Goal: Information Seeking & Learning: Learn about a topic

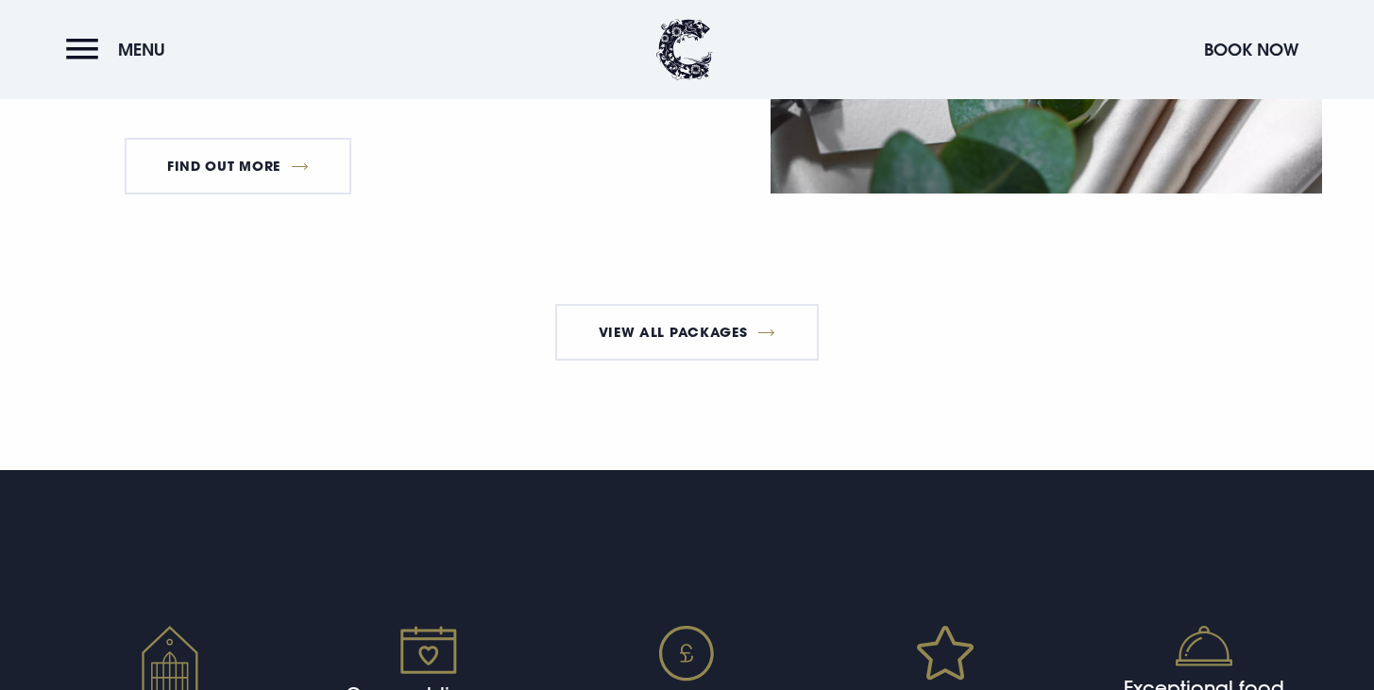
scroll to position [3574, 0]
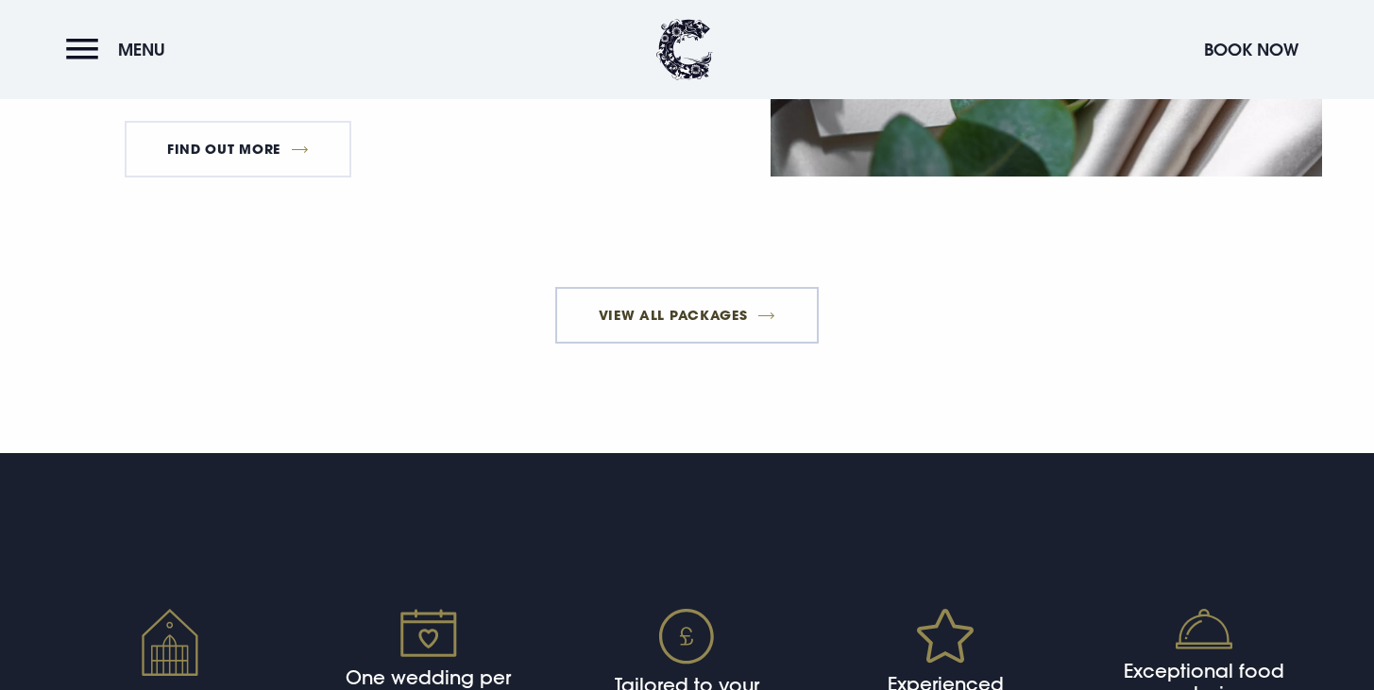
click at [743, 344] on link "View All Packages" at bounding box center [686, 315] width 263 height 57
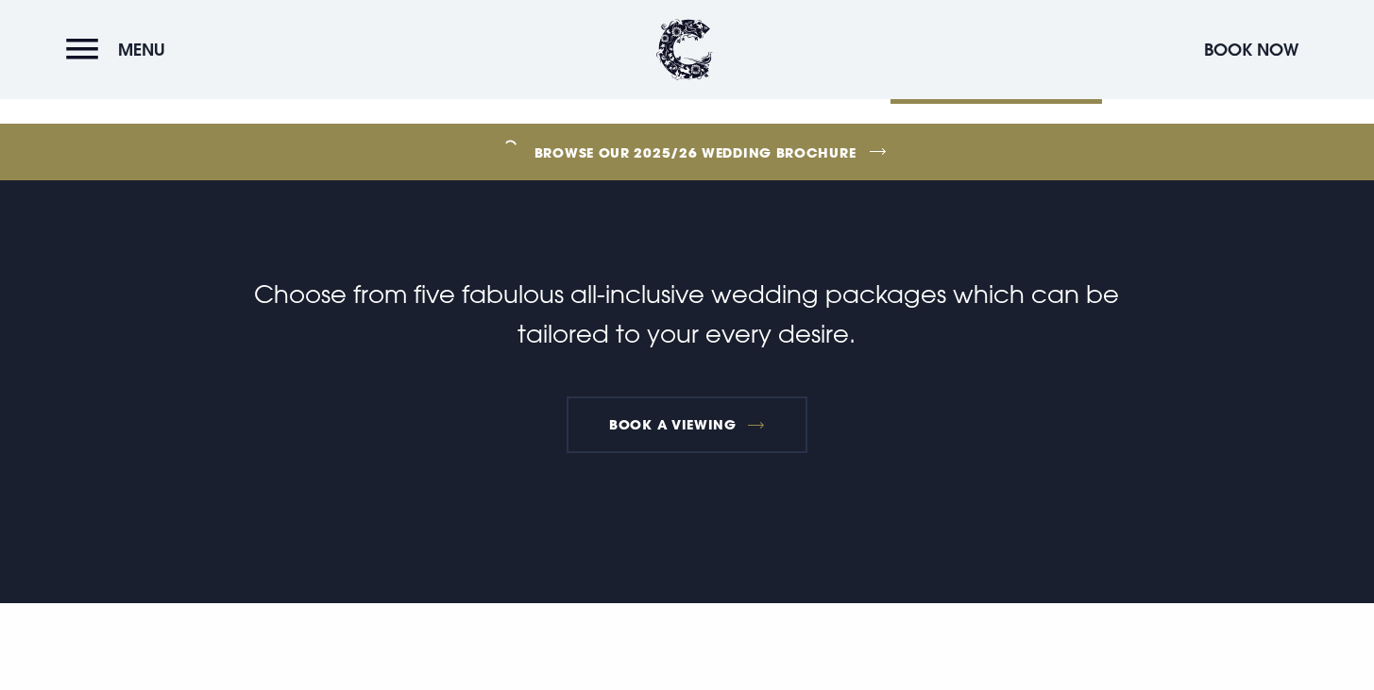
scroll to position [0, 0]
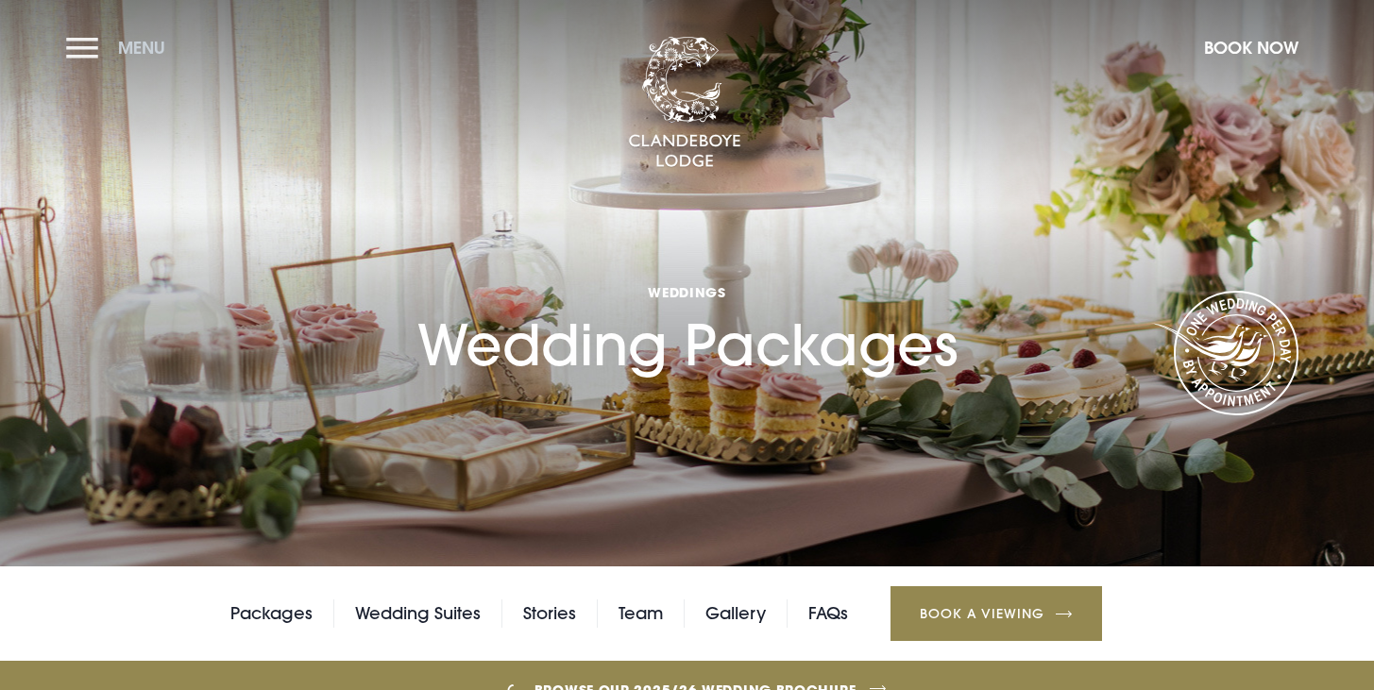
click at [100, 52] on button "Menu" at bounding box center [120, 47] width 109 height 41
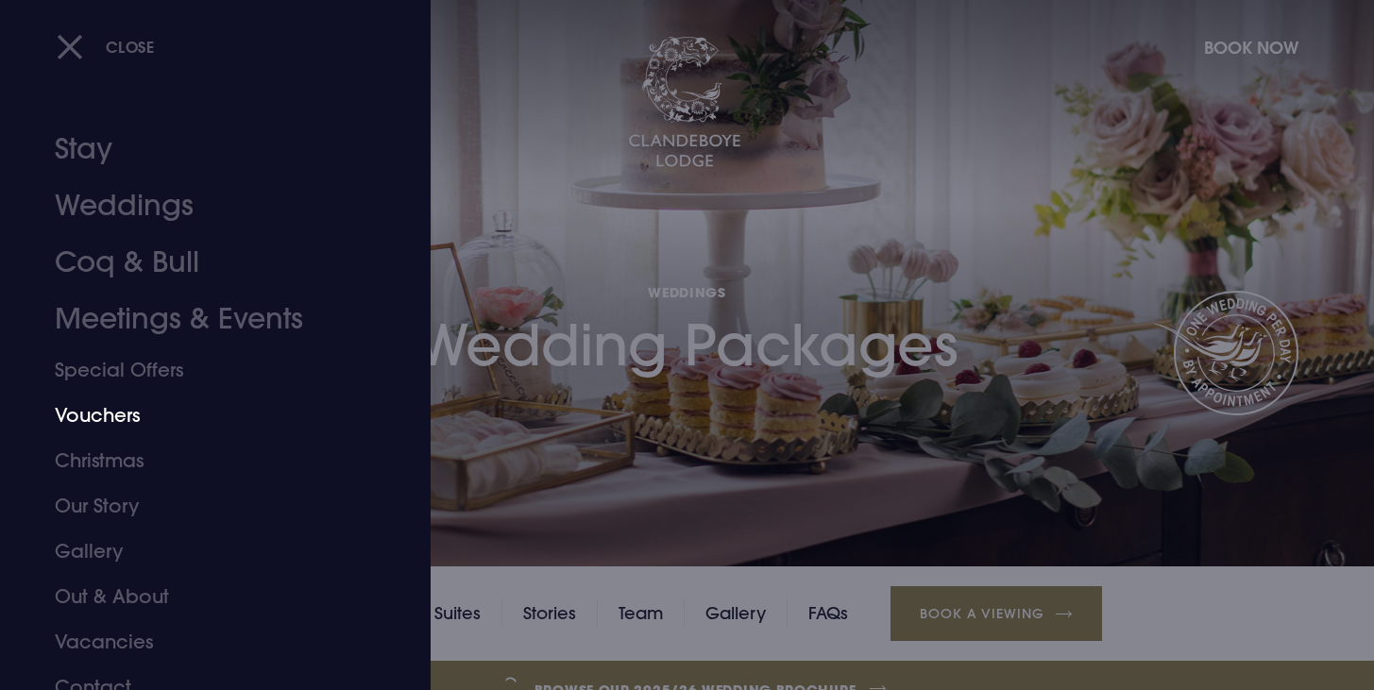
scroll to position [20, 0]
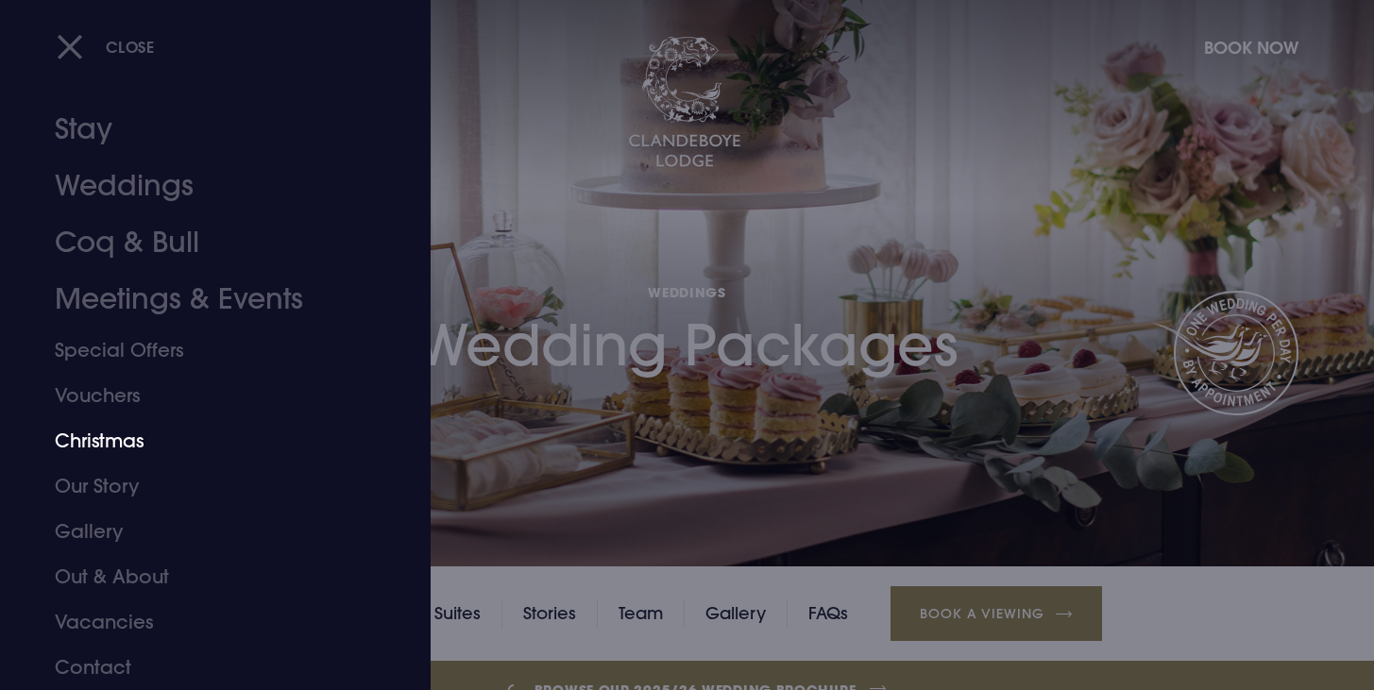
click at [142, 433] on link "Christmas" at bounding box center [204, 440] width 298 height 45
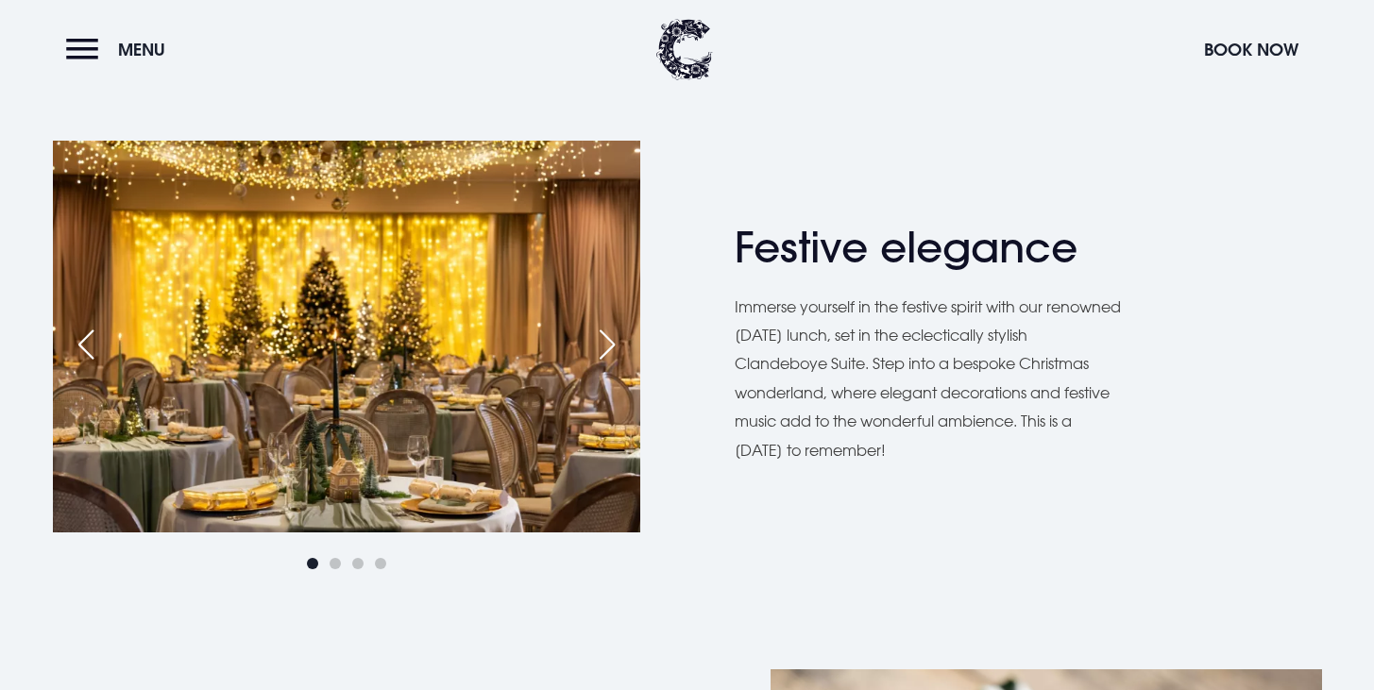
scroll to position [1013, 0]
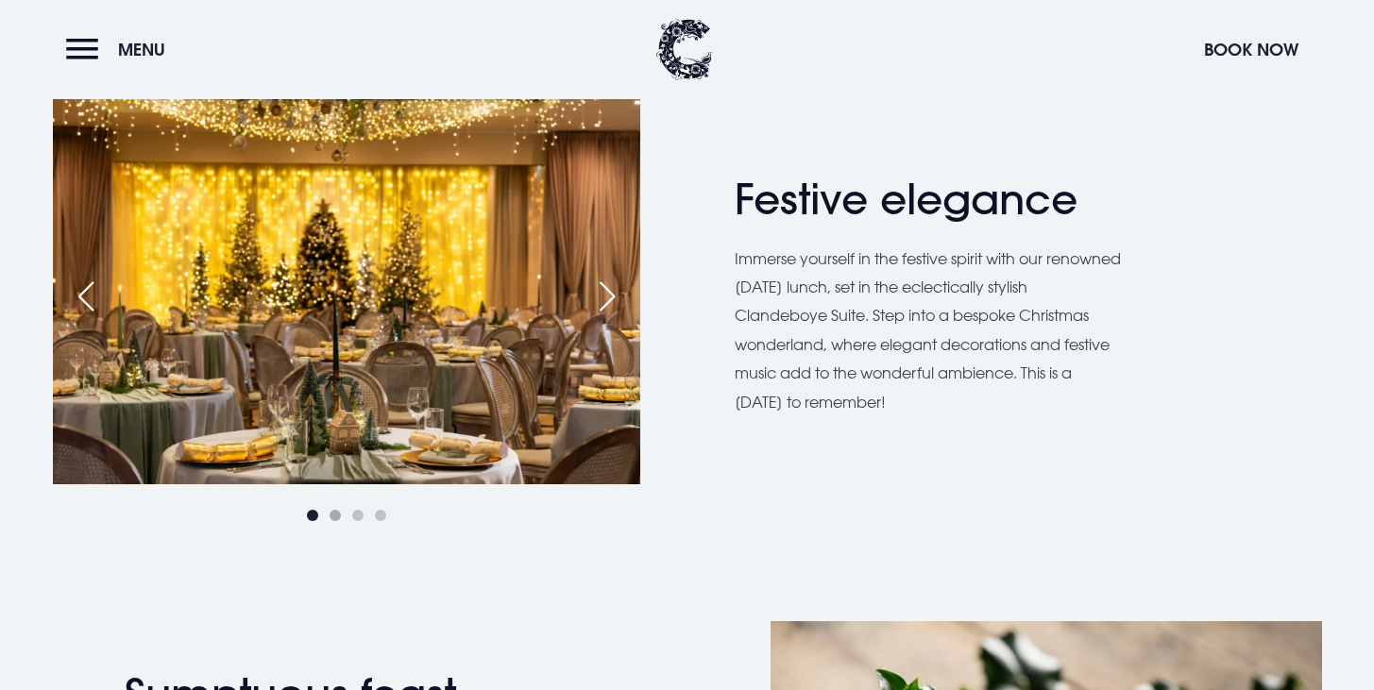
click at [332, 515] on span "Go to slide 2" at bounding box center [335, 515] width 11 height 11
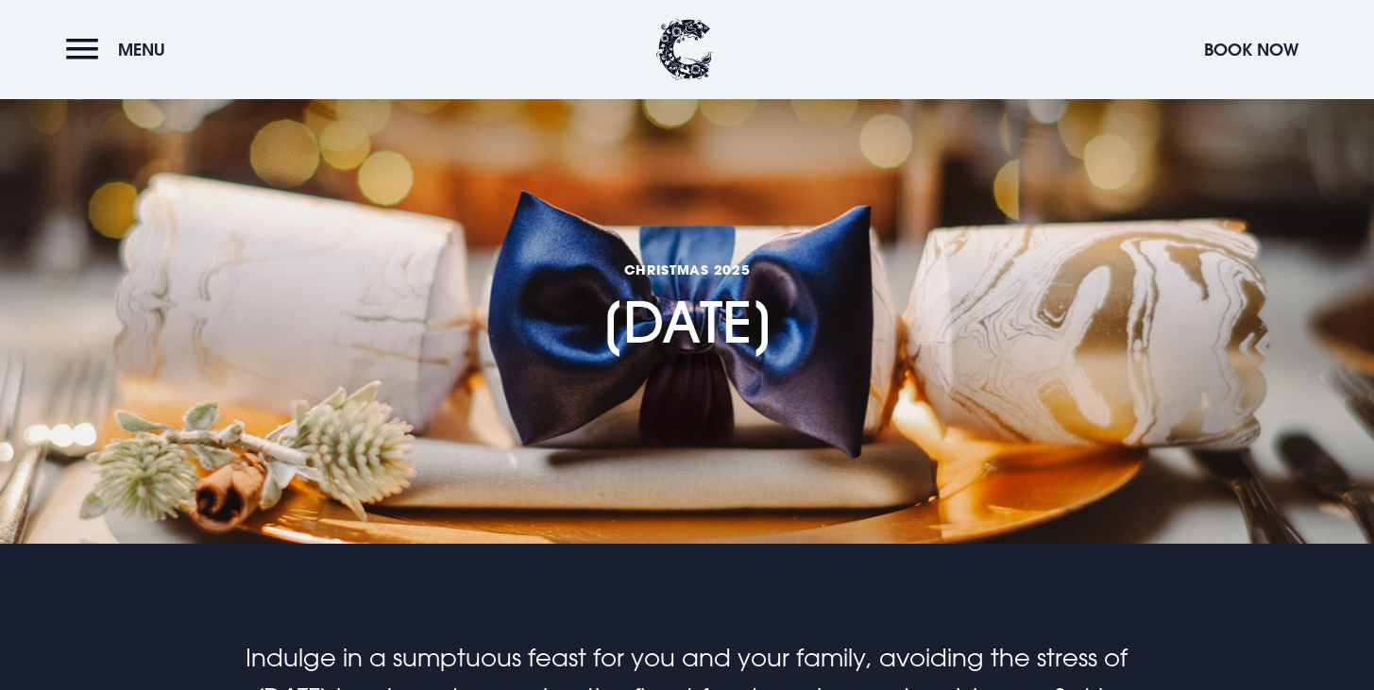
scroll to position [0, 0]
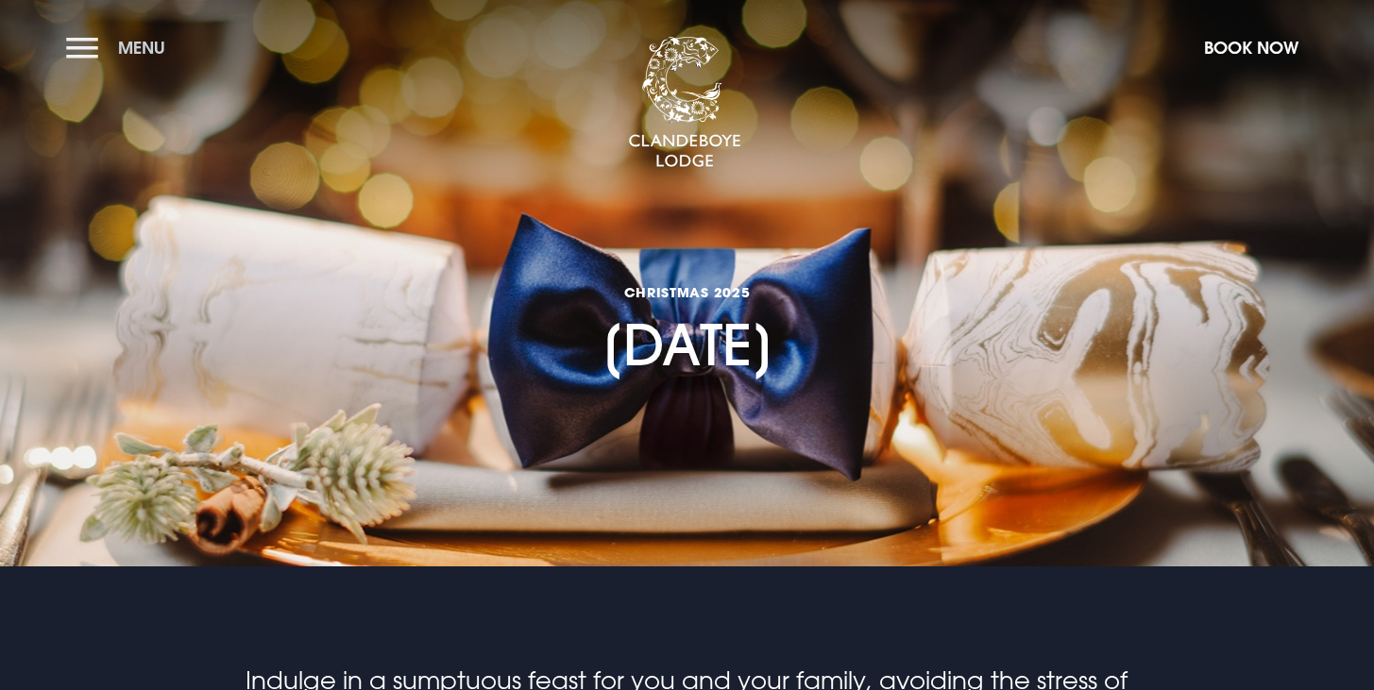
click at [128, 45] on span "Menu" at bounding box center [141, 48] width 47 height 22
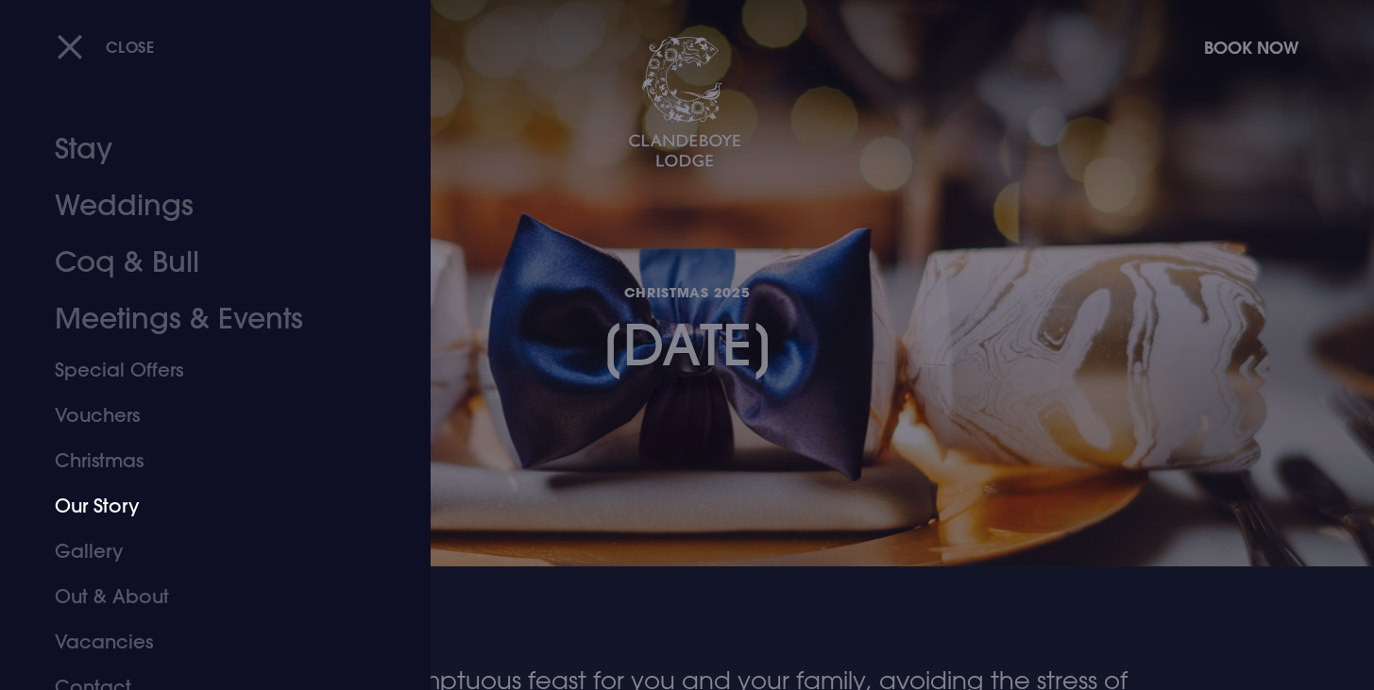
scroll to position [20, 0]
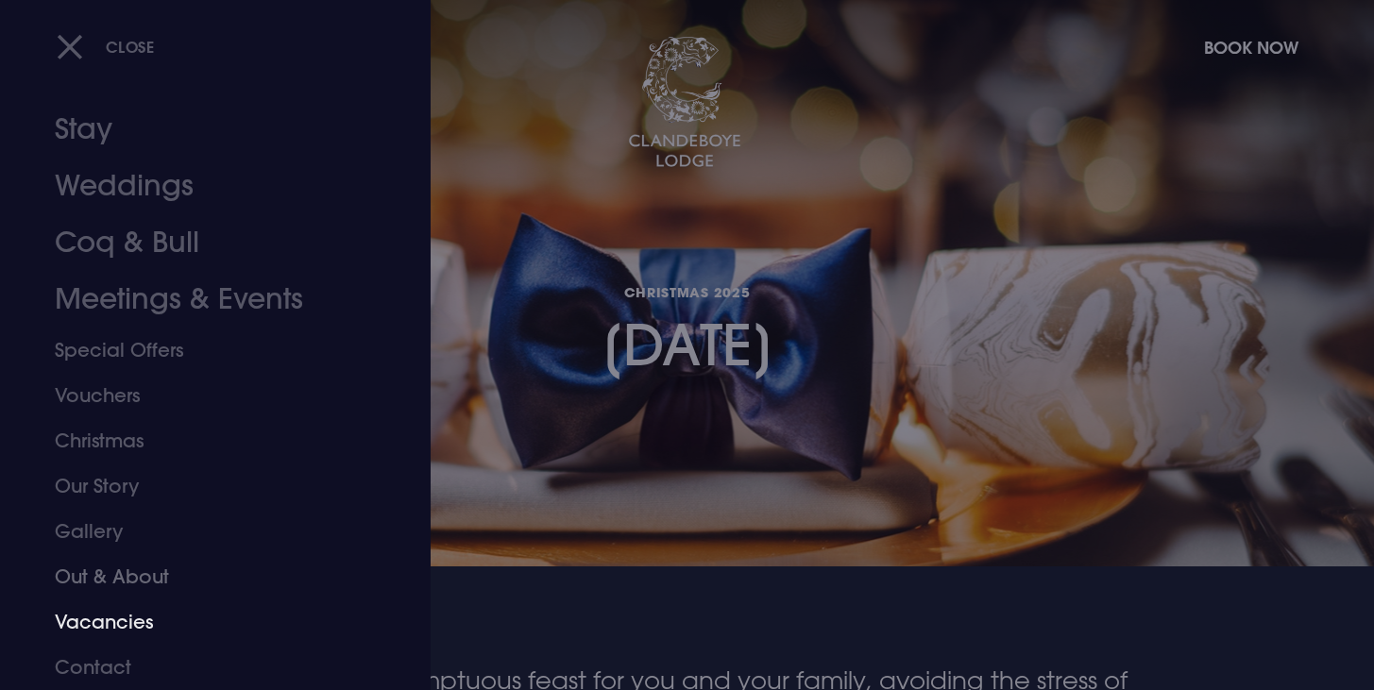
click at [131, 624] on link "Vacancies" at bounding box center [204, 622] width 298 height 45
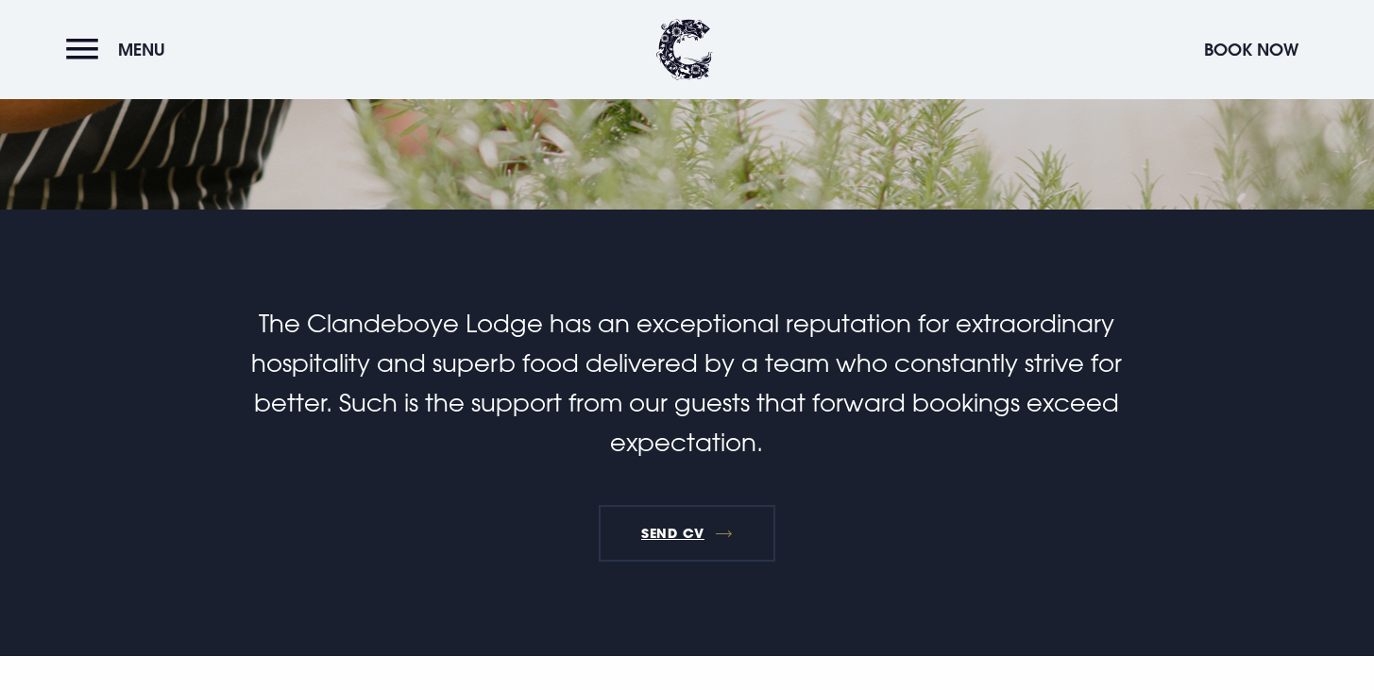
scroll to position [348, 0]
